Goal: Transaction & Acquisition: Purchase product/service

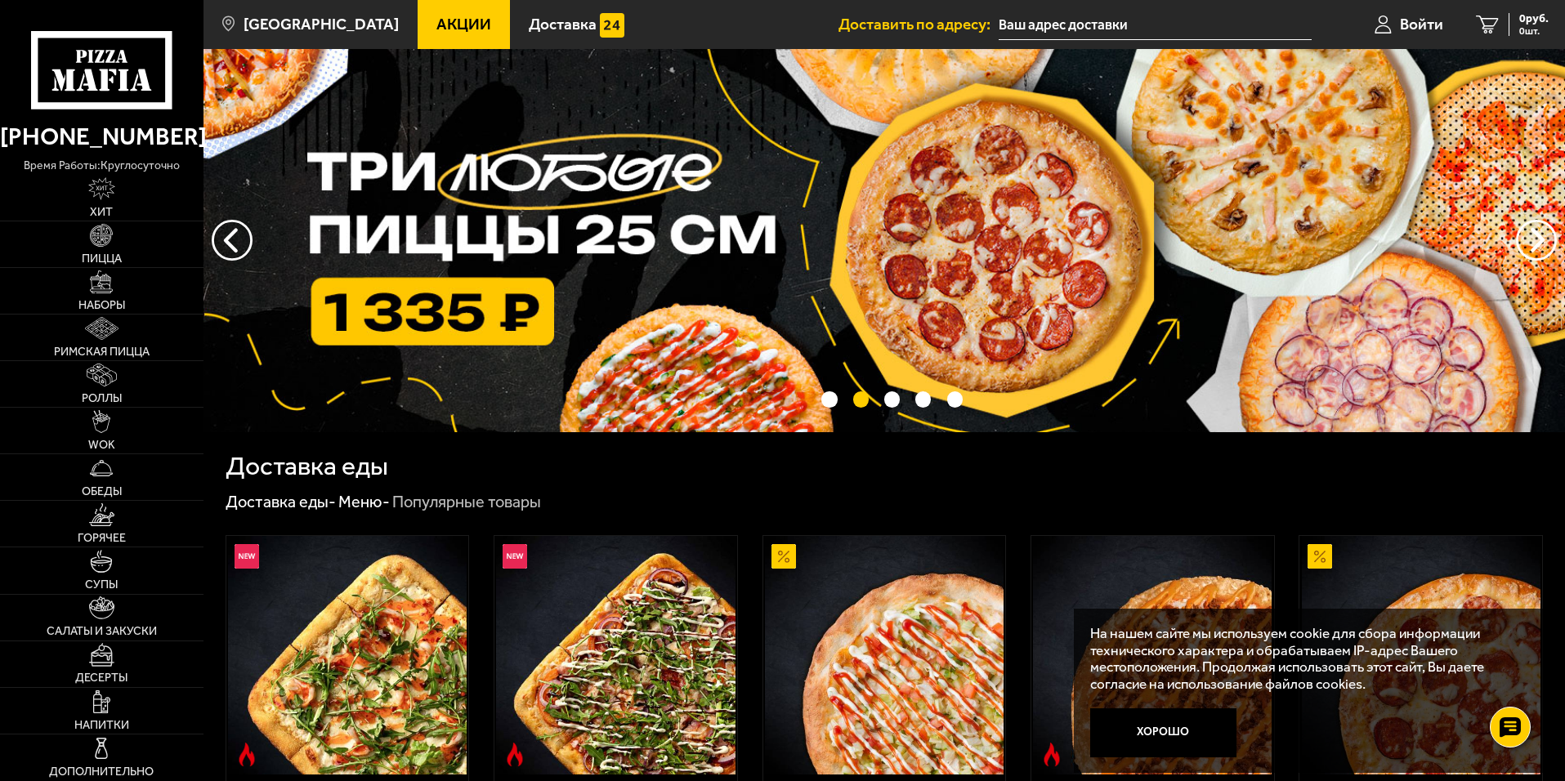
click at [1028, 16] on input "text" at bounding box center [1155, 25] width 313 height 30
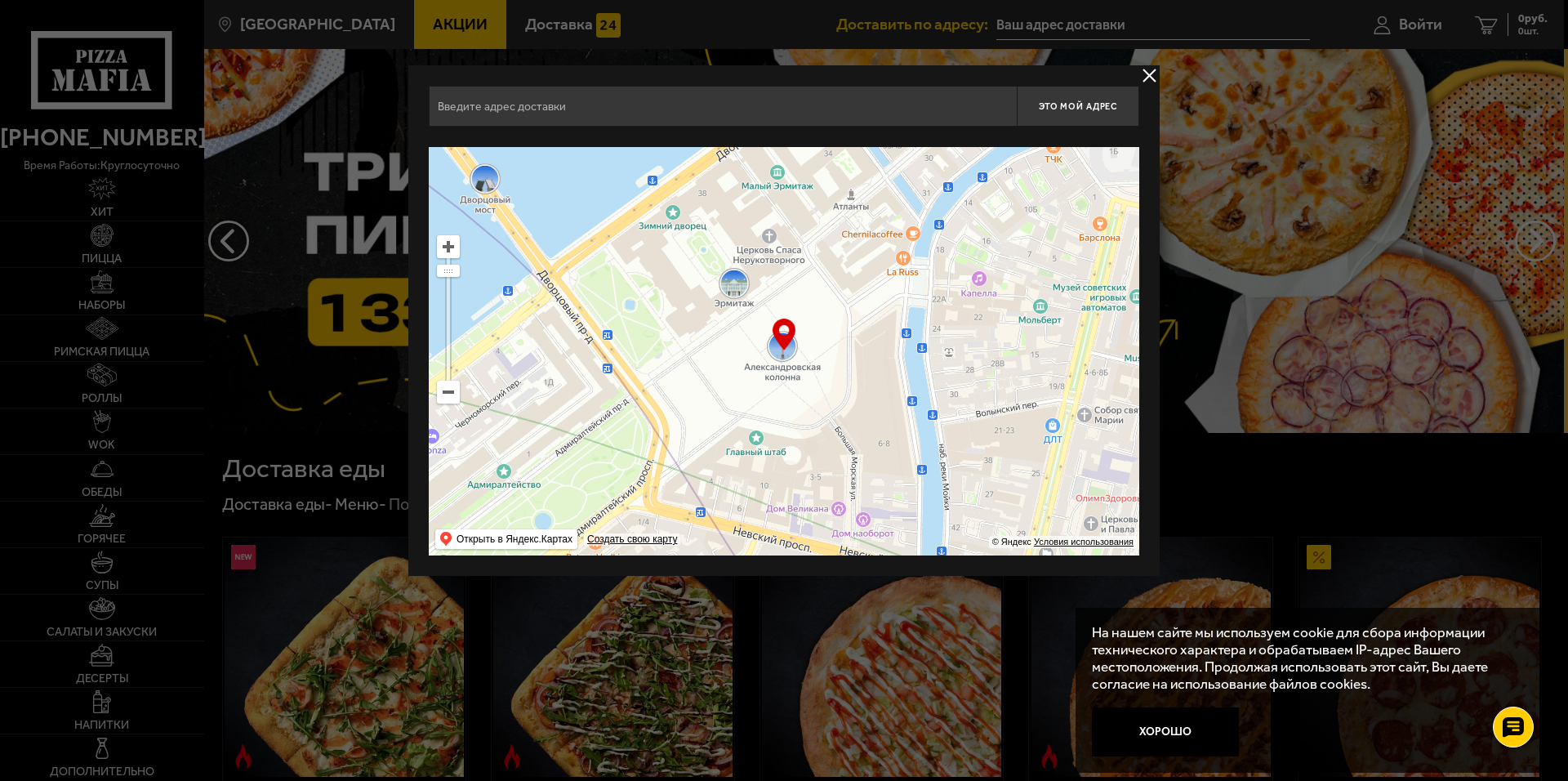
click at [682, 96] on input "text" at bounding box center [723, 106] width 588 height 41
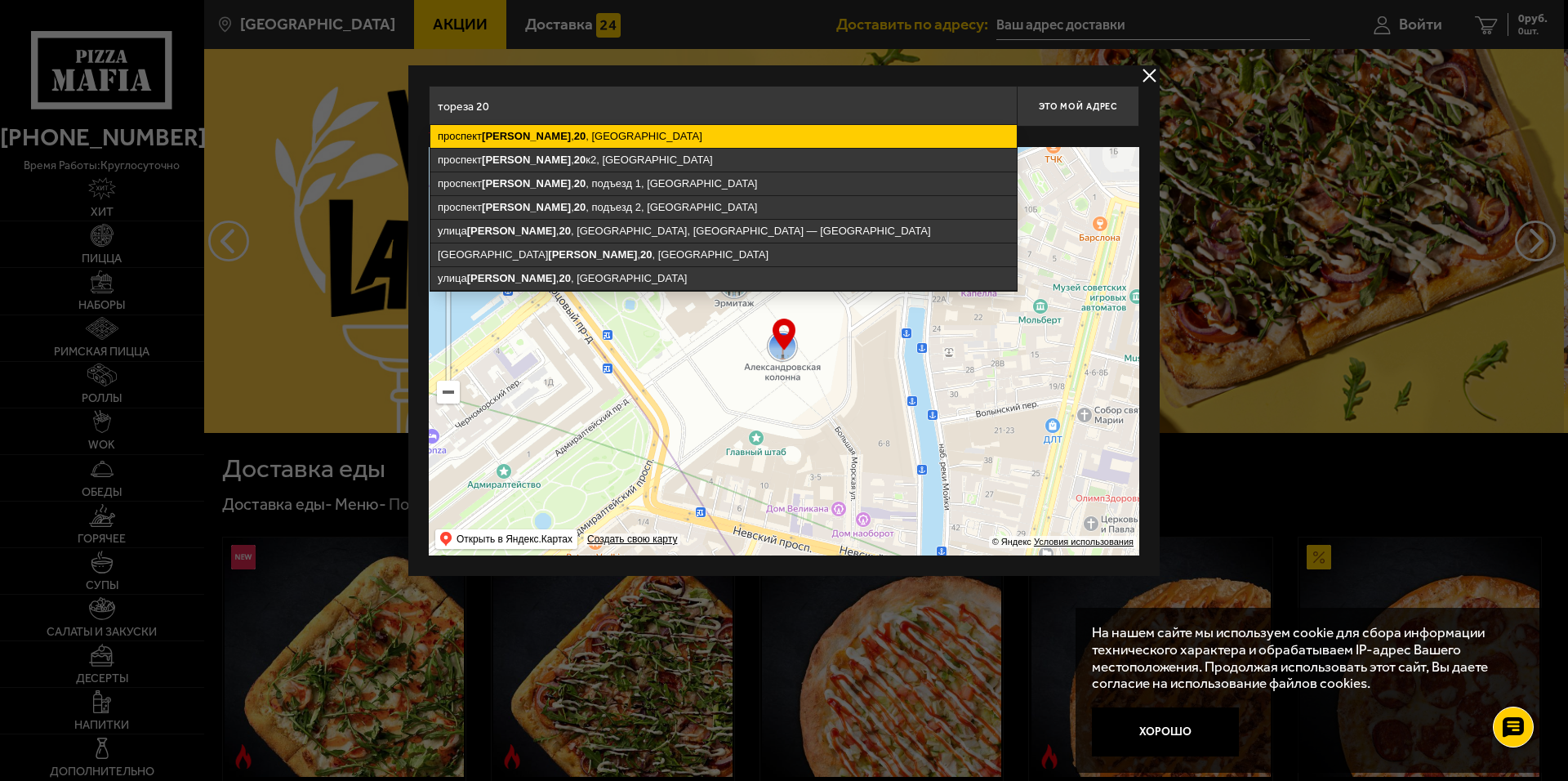
click at [698, 135] on ymaps "[STREET_ADDRESS]" at bounding box center [724, 136] width 587 height 23
type input "[STREET_ADDRESS]"
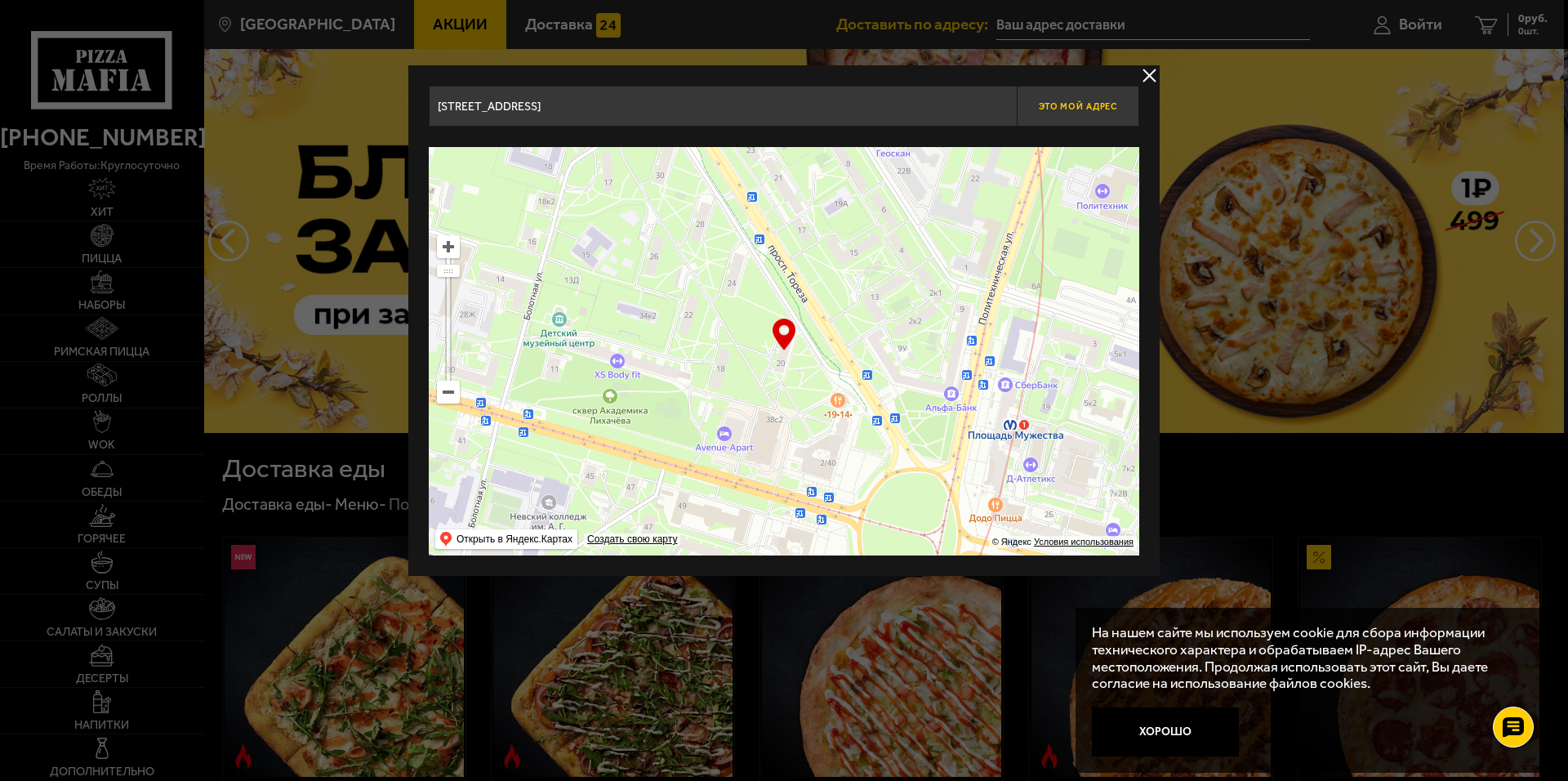
click at [1099, 105] on span "Это мой адрес" at bounding box center [1078, 106] width 78 height 11
type input "[STREET_ADDRESS]"
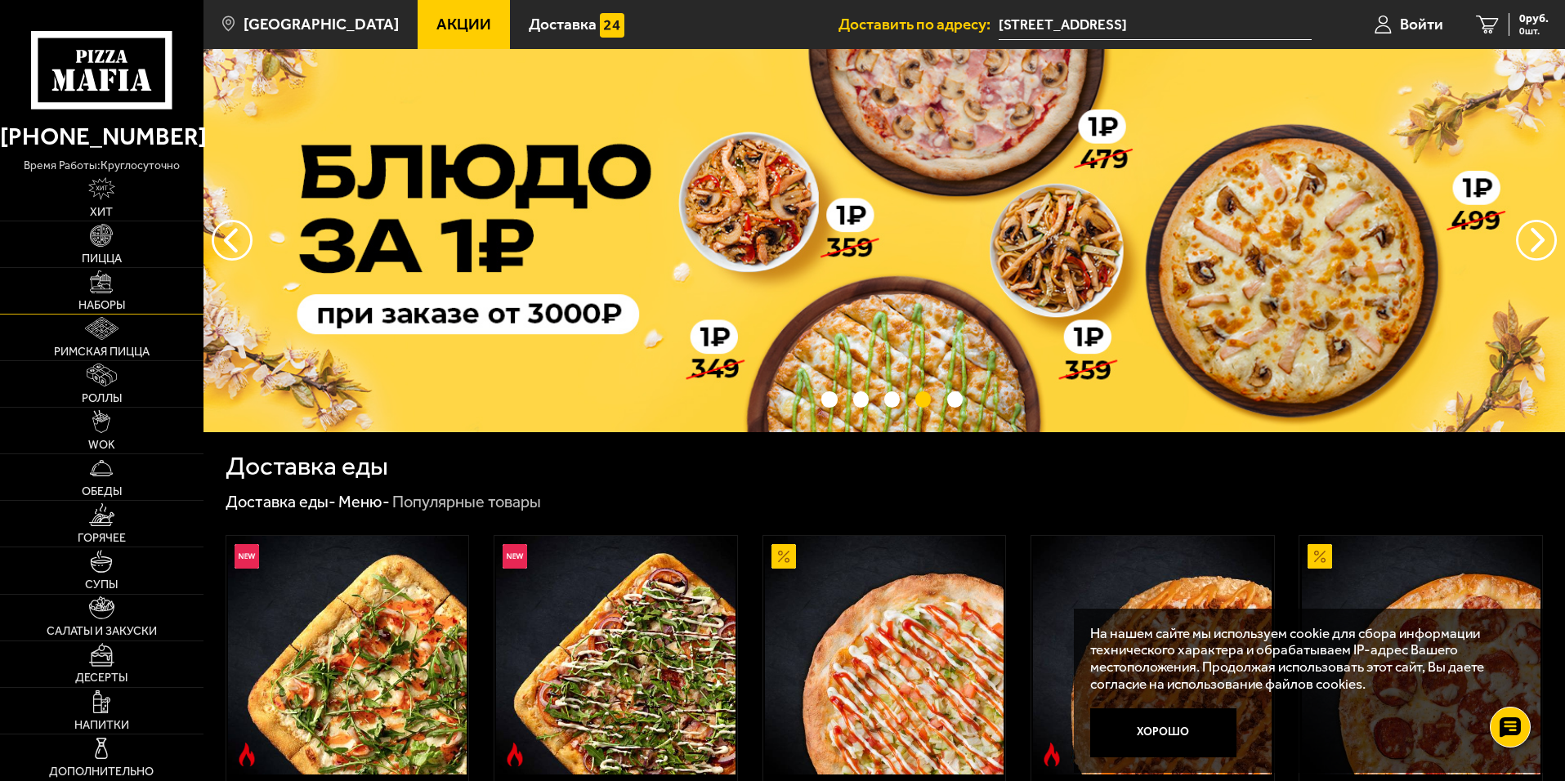
click at [119, 296] on link "Наборы" at bounding box center [102, 291] width 204 height 46
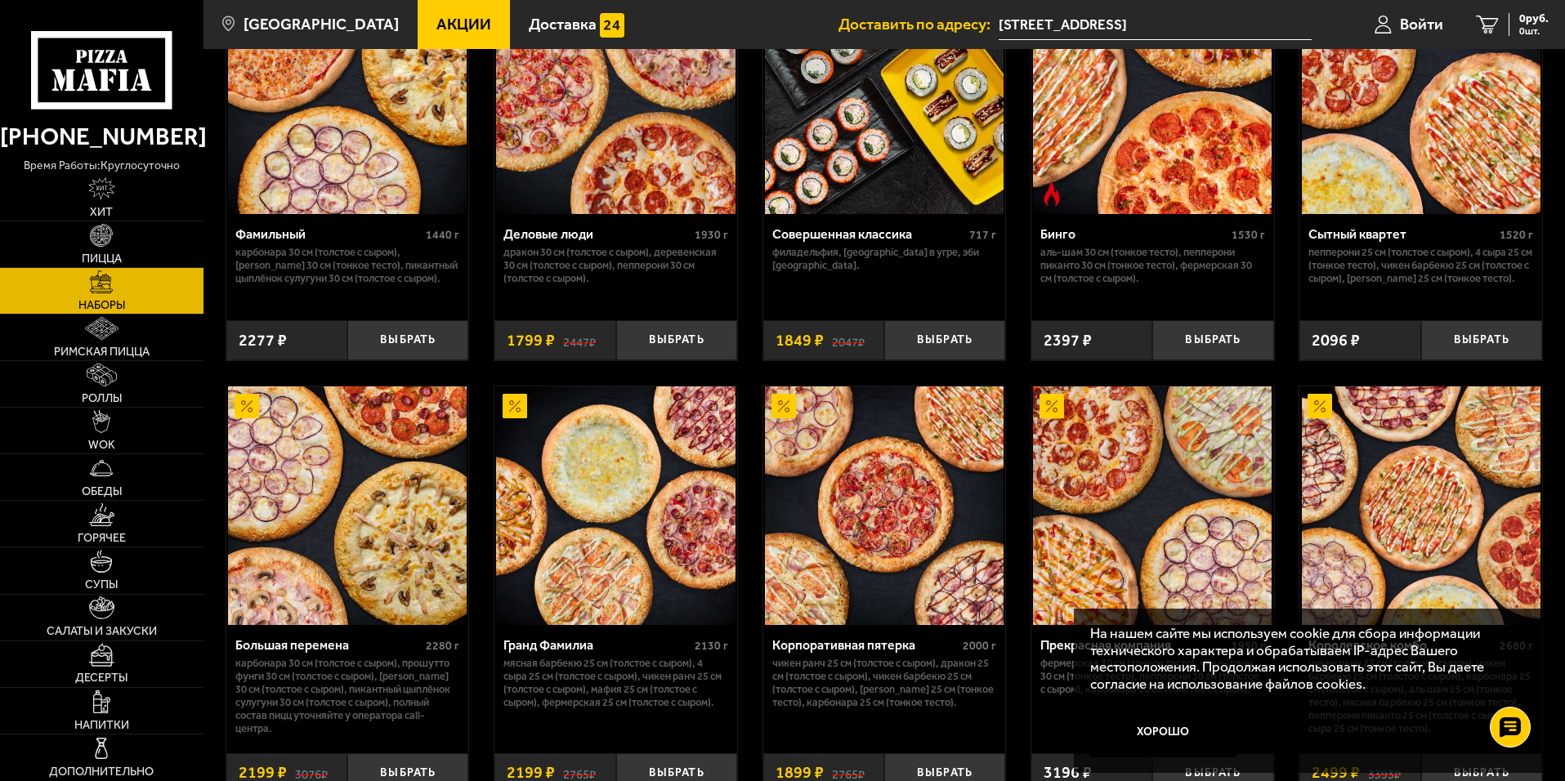
scroll to position [1962, 0]
